Goal: Task Accomplishment & Management: Use online tool/utility

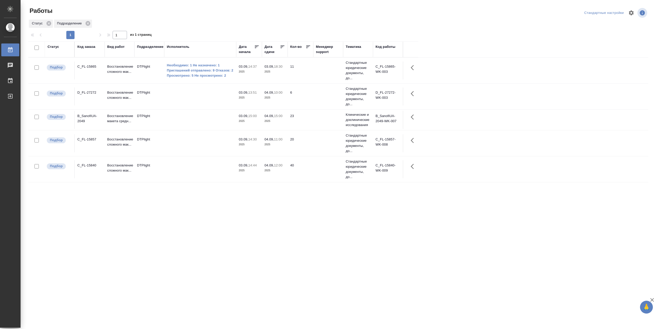
click at [196, 168] on td at bounding box center [200, 169] width 72 height 18
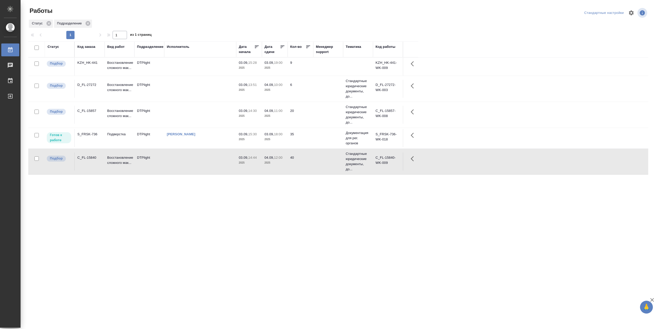
click at [190, 141] on td "Сархатов Руслан" at bounding box center [200, 138] width 72 height 18
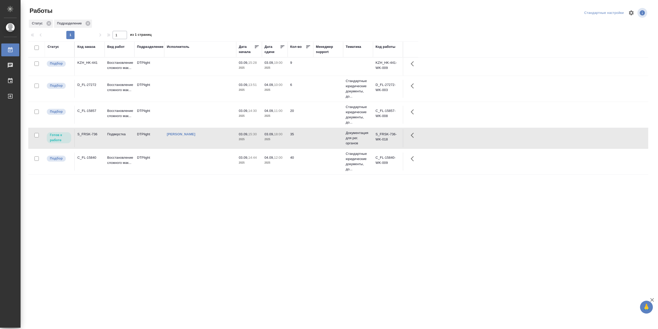
click at [190, 141] on td "[PERSON_NAME]" at bounding box center [200, 138] width 72 height 18
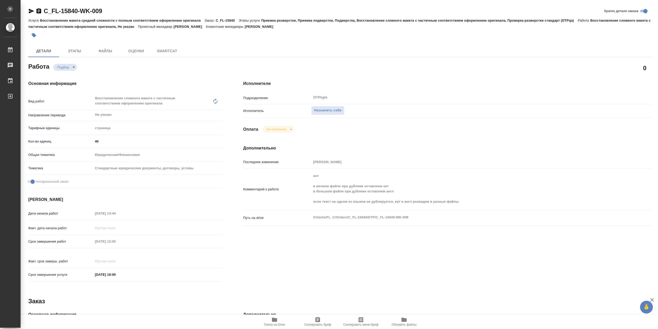
type textarea "x"
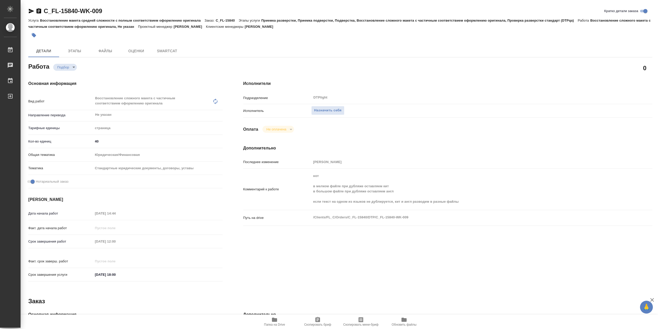
type textarea "x"
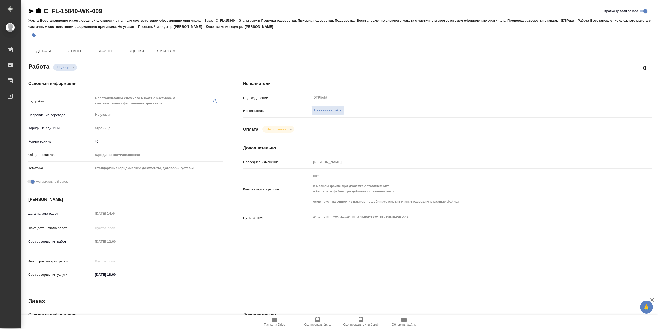
type textarea "x"
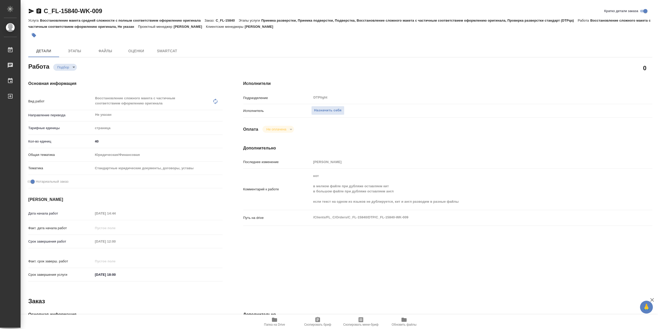
type textarea "x"
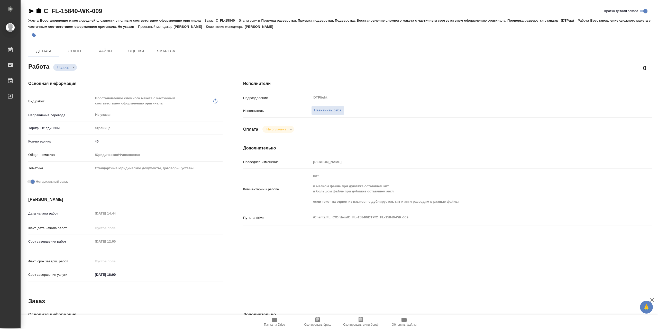
type textarea "x"
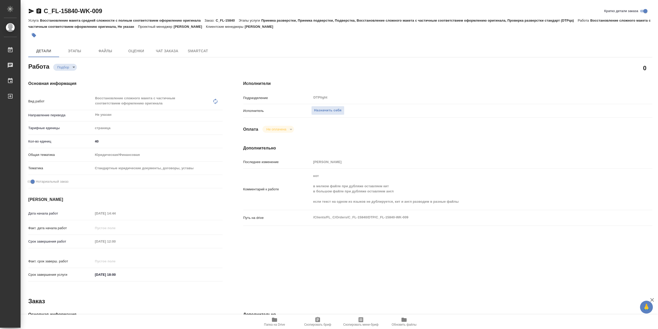
type textarea "x"
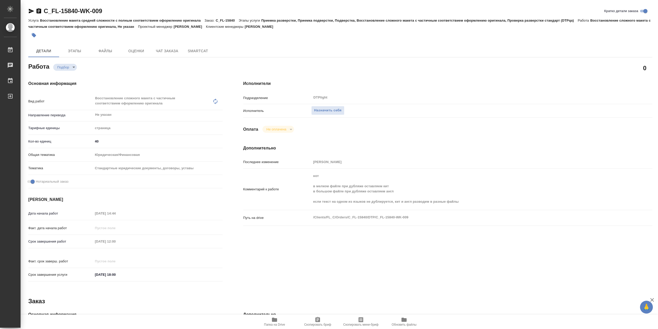
type textarea "x"
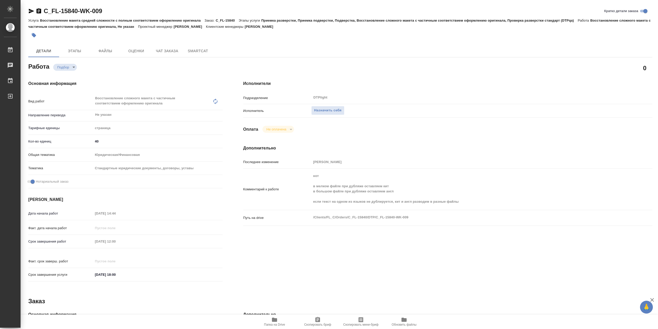
click at [276, 319] on icon "button" at bounding box center [274, 320] width 5 height 4
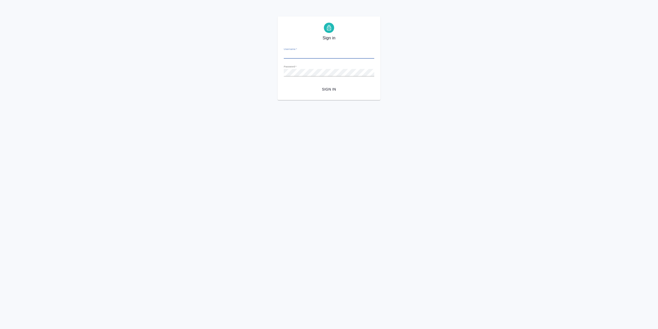
type input "[EMAIL_ADDRESS][DOMAIN_NAME]"
click at [330, 93] on span "Sign in" at bounding box center [329, 89] width 82 height 6
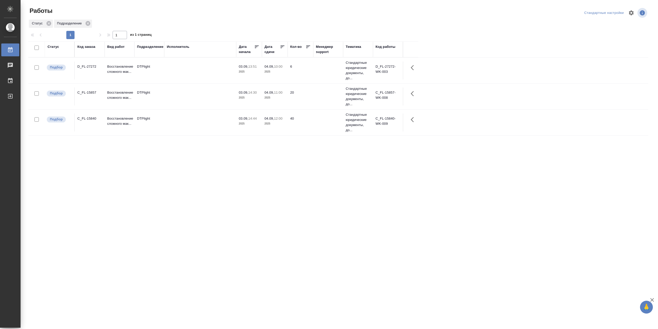
click at [55, 49] on div "Статус" at bounding box center [54, 46] width 12 height 5
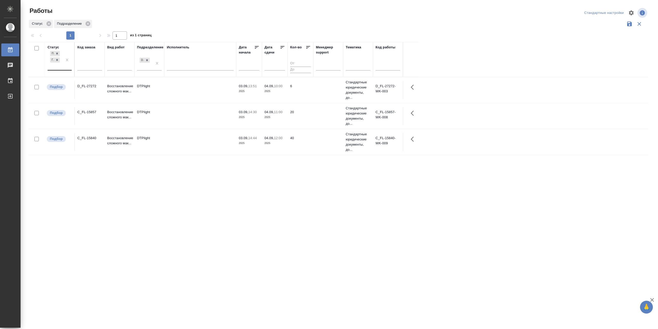
click at [59, 70] on div "Подбор Готов к работе" at bounding box center [55, 60] width 15 height 20
click at [106, 105] on div "В работе" at bounding box center [115, 100] width 77 height 9
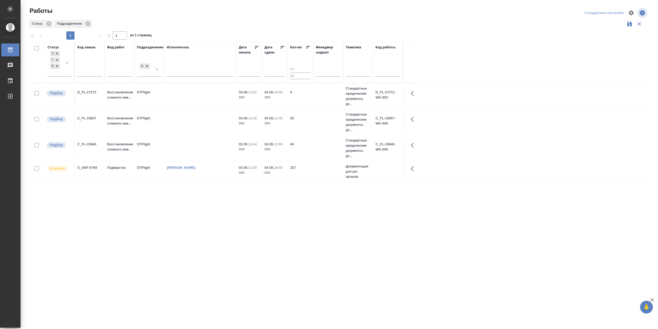
click at [200, 177] on td "[PERSON_NAME]" at bounding box center [200, 171] width 72 height 18
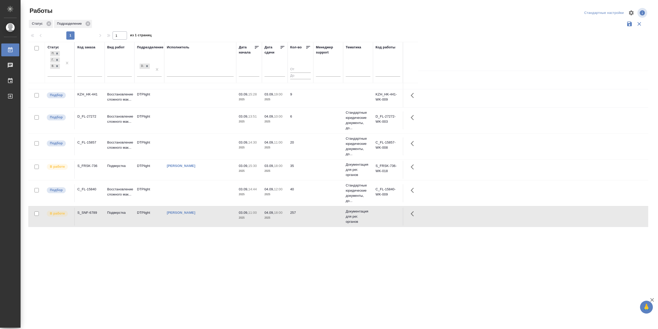
scroll to position [15, 0]
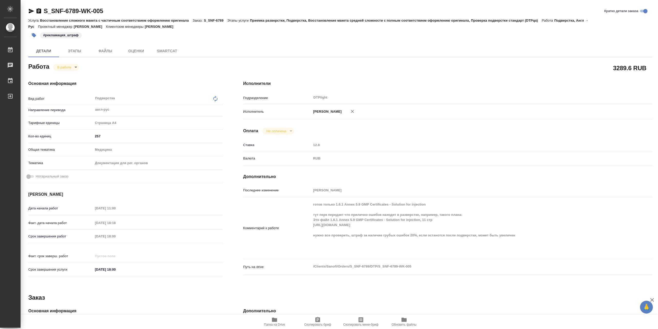
type textarea "x"
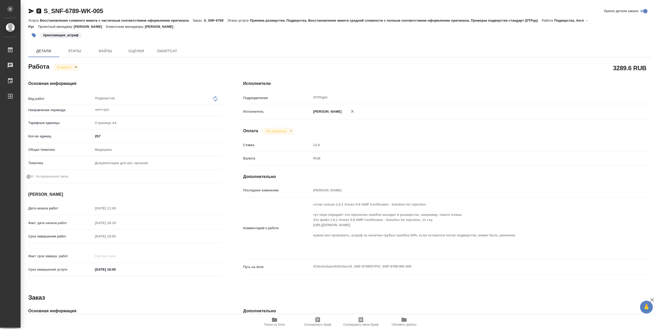
type textarea "x"
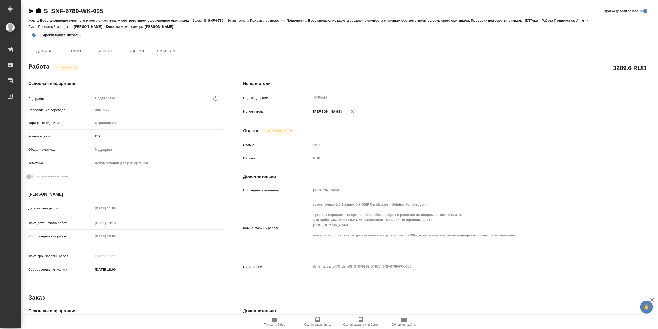
type textarea "x"
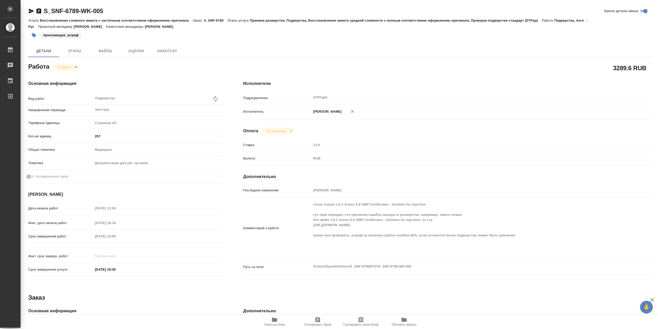
type textarea "x"
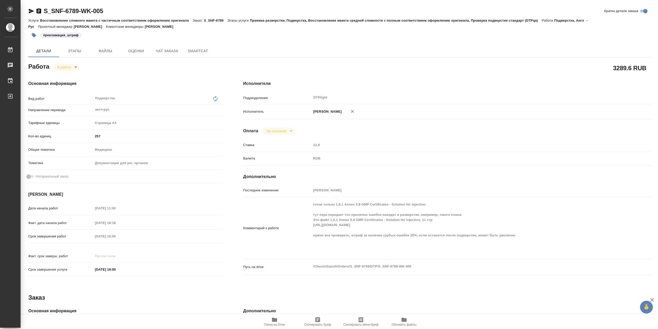
type textarea "x"
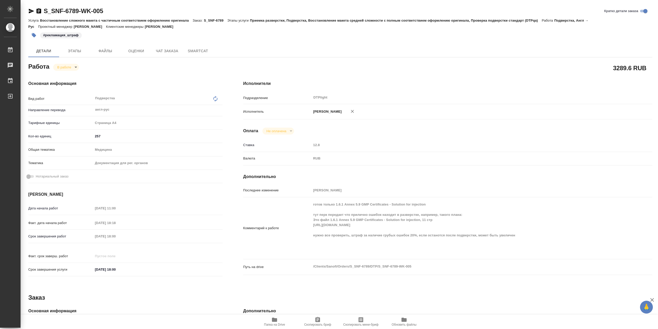
type textarea "x"
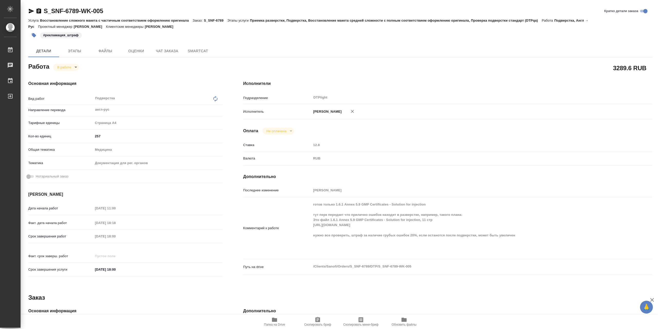
click at [277, 318] on icon "button" at bounding box center [274, 320] width 5 height 4
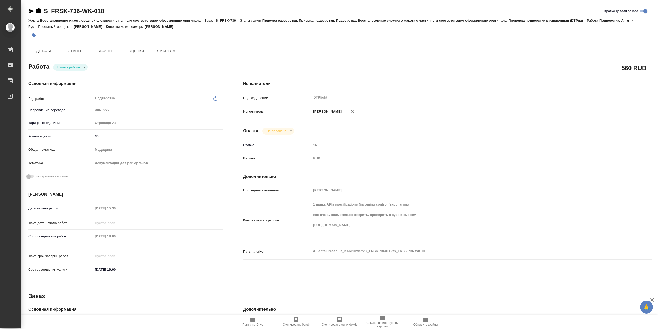
type textarea "x"
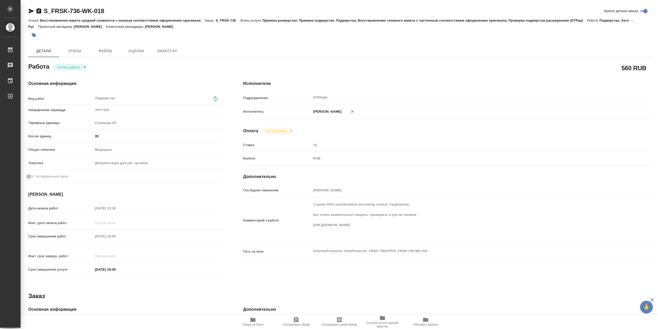
type textarea "x"
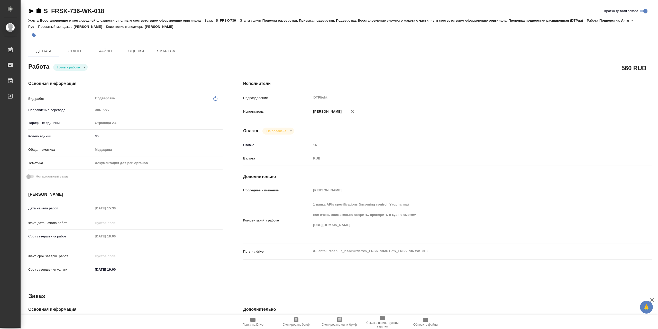
type textarea "x"
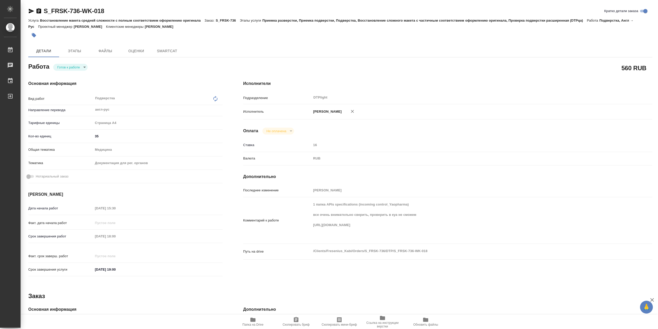
type textarea "x"
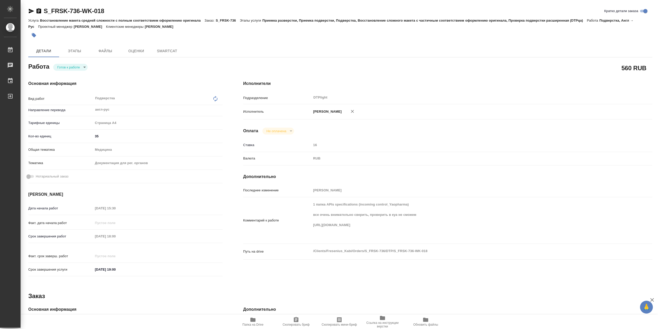
type textarea "x"
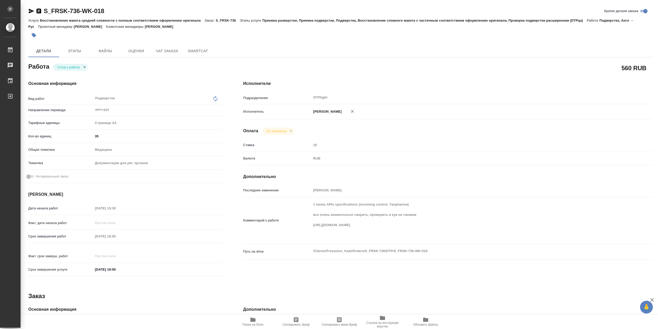
type textarea "x"
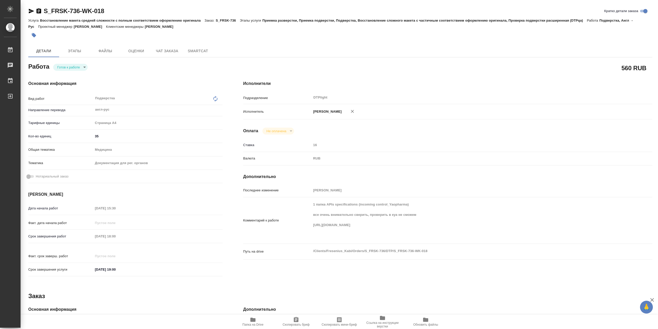
type textarea "x"
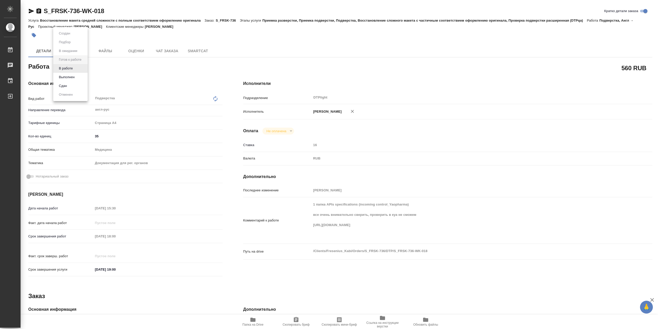
click at [78, 71] on body "🙏 .cls-1 fill:#fff; AWATERA Сархатов [PERSON_NAME] Работы 0 Чаты График Выйти S…" at bounding box center [329, 164] width 658 height 329
click at [80, 69] on li "В работе" at bounding box center [70, 68] width 34 height 9
type textarea "x"
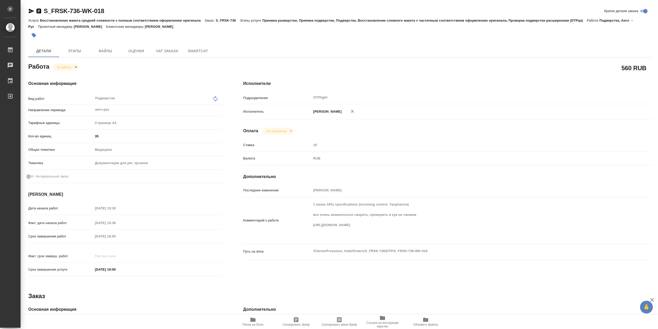
type textarea "x"
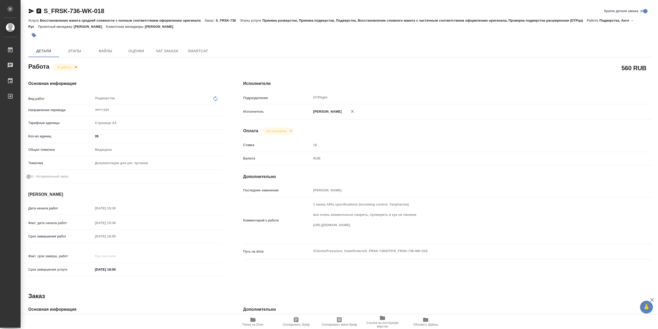
type textarea "x"
click at [305, 228] on div "Комментарий к работе 1 папка APIs specifications (incoming control_Yaopharma) в…" at bounding box center [447, 220] width 409 height 42
